Goal: Information Seeking & Learning: Learn about a topic

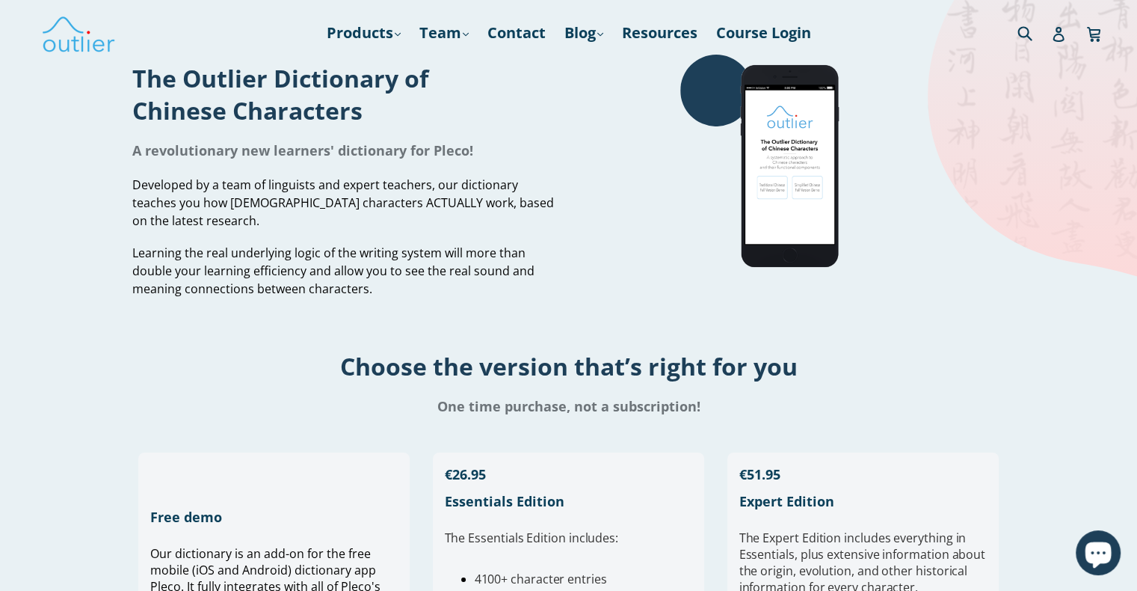
scroll to position [365, 0]
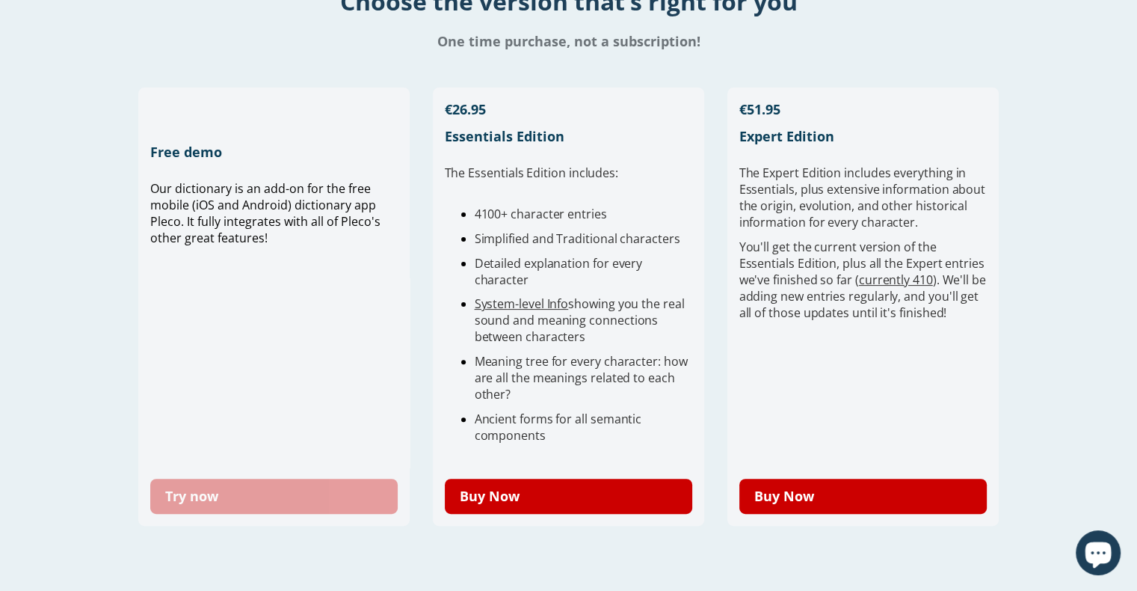
click at [236, 497] on link "Try now" at bounding box center [274, 496] width 248 height 35
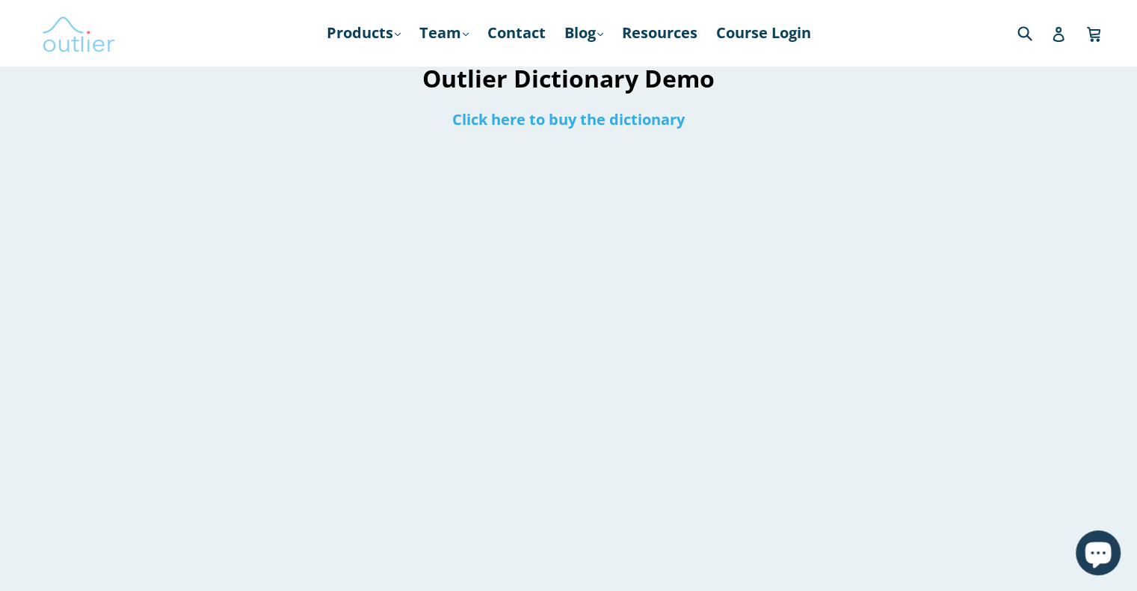
click at [74, 17] on img at bounding box center [78, 32] width 75 height 43
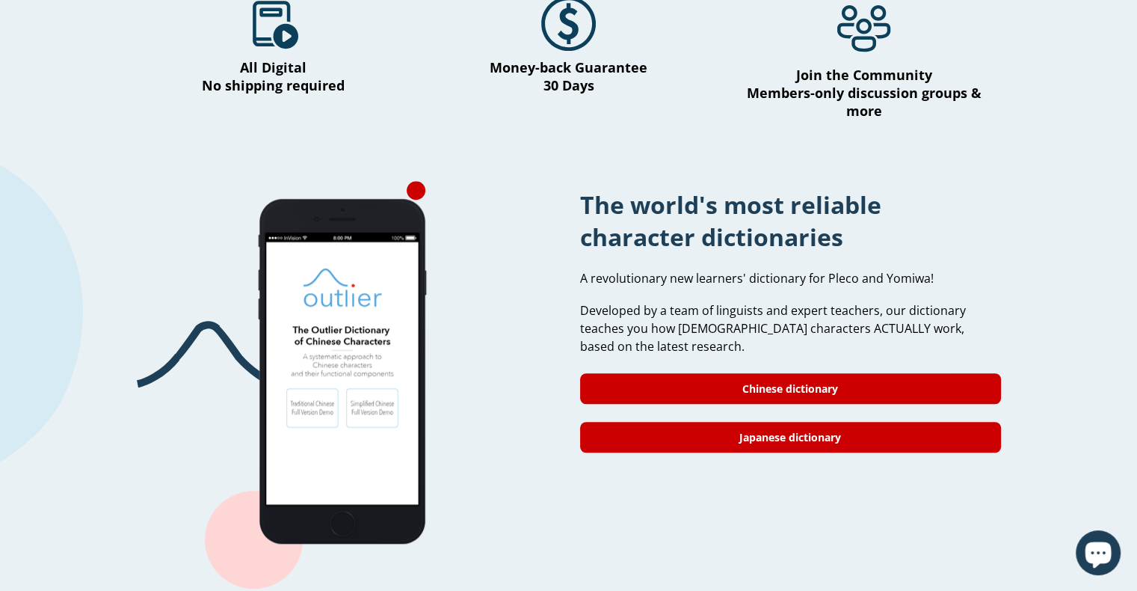
scroll to position [1414, 0]
